Goal: Information Seeking & Learning: Learn about a topic

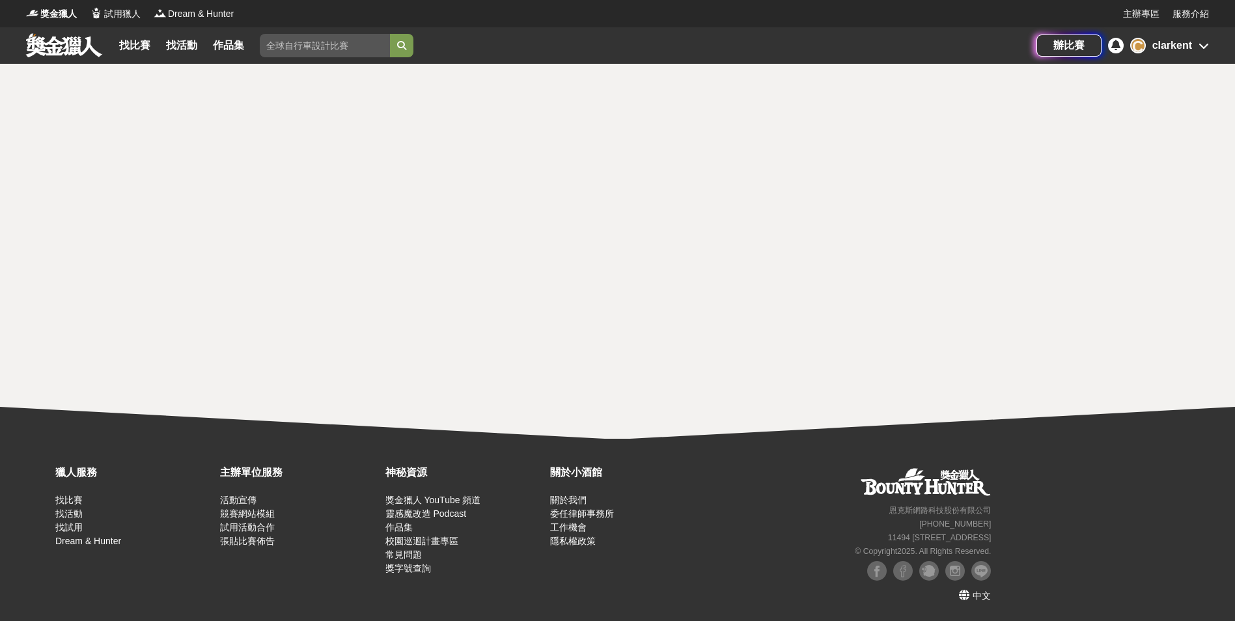
click at [146, 46] on link "找比賽" at bounding box center [135, 45] width 42 height 18
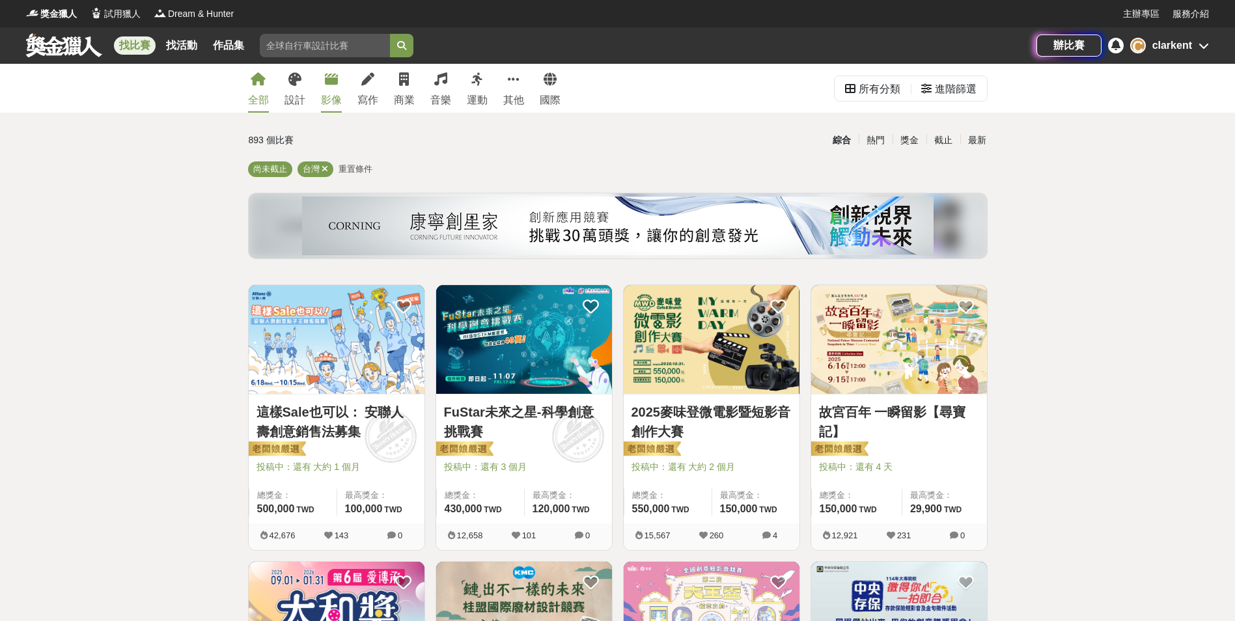
click at [326, 92] on div "影像" at bounding box center [331, 100] width 21 height 16
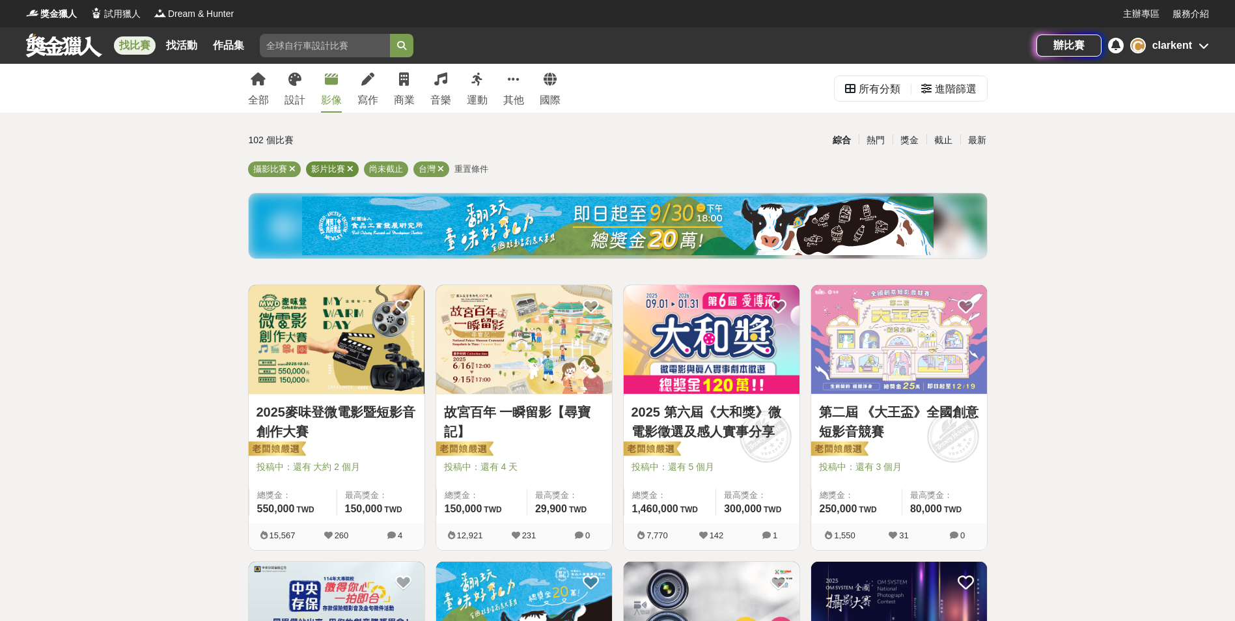
click at [351, 163] on div "影片比賽" at bounding box center [332, 169] width 53 height 16
click at [349, 165] on icon at bounding box center [350, 169] width 7 height 8
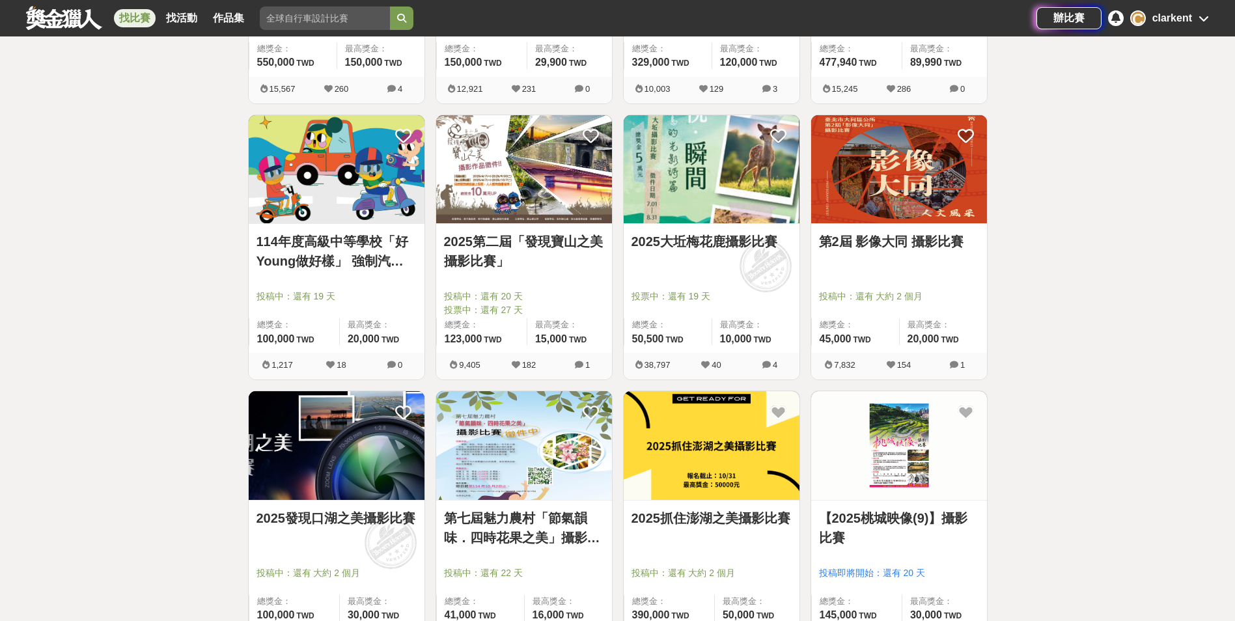
scroll to position [456, 0]
